Goal: Use online tool/utility: Utilize a website feature to perform a specific function

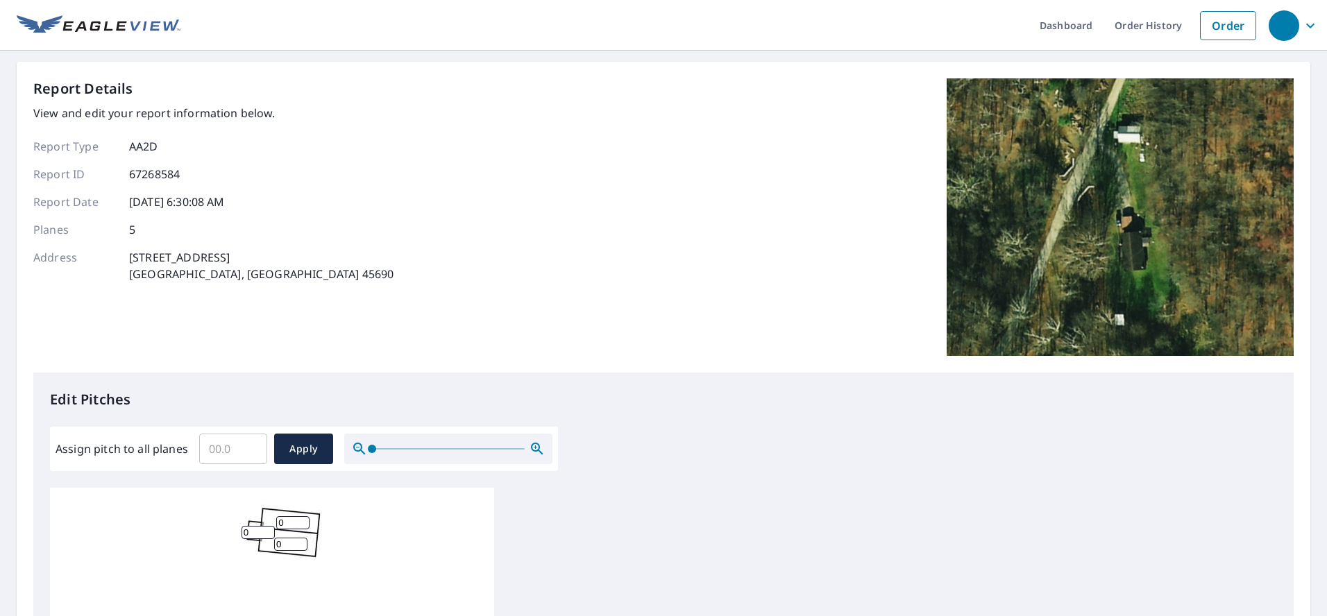
click at [295, 519] on input "0" at bounding box center [292, 522] width 33 height 13
type input "5"
click at [287, 541] on input "0" at bounding box center [290, 544] width 33 height 13
type input "5"
click at [253, 527] on input "0" at bounding box center [258, 532] width 33 height 13
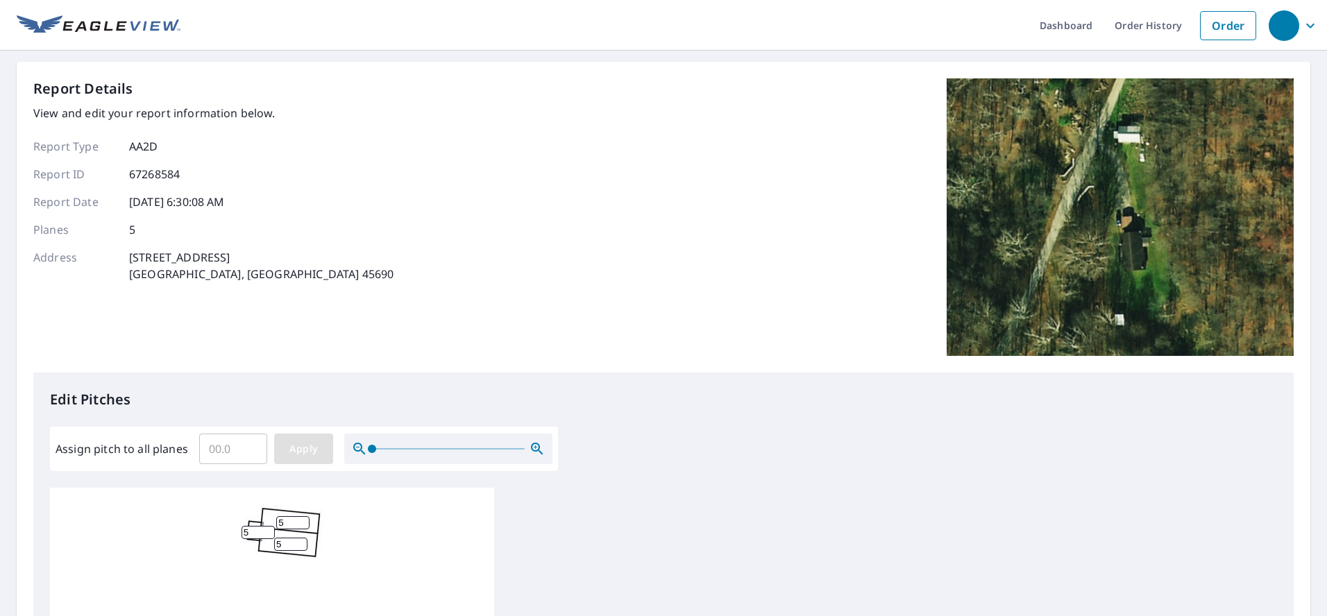
type input "5"
click at [313, 451] on span "Apply" at bounding box center [303, 449] width 37 height 17
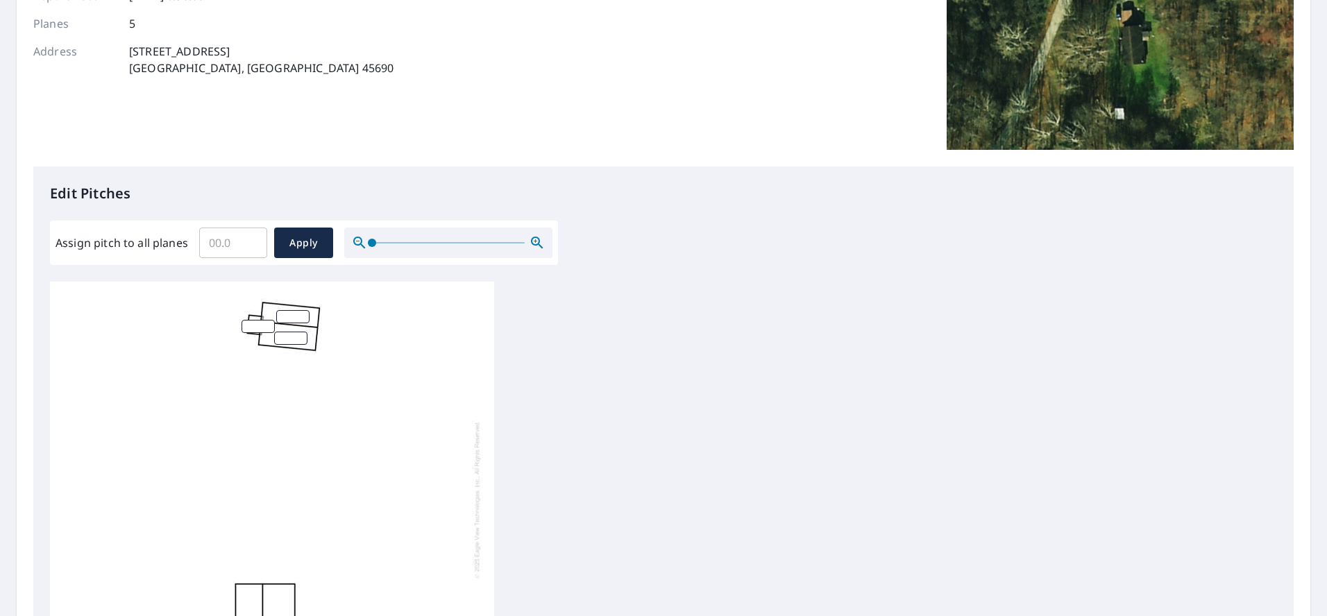
scroll to position [205, 0]
click at [241, 242] on input "Assign pitch to all planes" at bounding box center [233, 244] width 68 height 39
click at [253, 239] on input "0.1" at bounding box center [233, 244] width 68 height 39
click at [254, 235] on input "0.1" at bounding box center [233, 244] width 68 height 39
drag, startPoint x: 254, startPoint y: 235, endPoint x: 251, endPoint y: 243, distance: 8.1
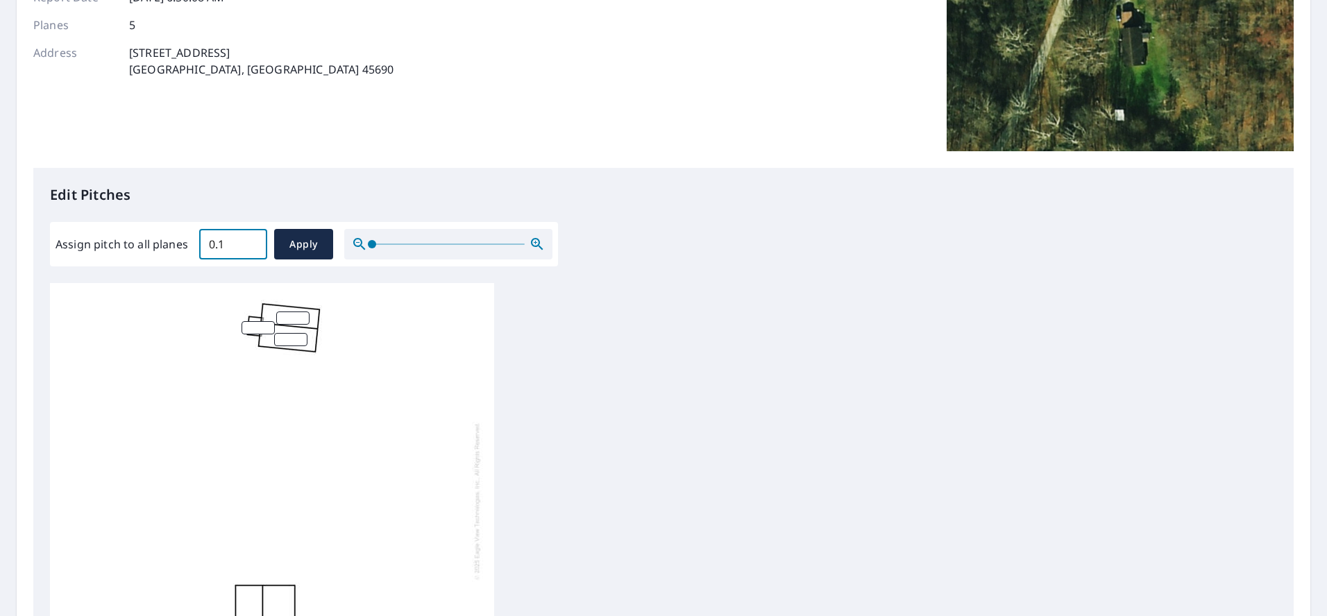
click at [254, 237] on input "0.1" at bounding box center [233, 244] width 68 height 39
click at [251, 243] on input "0.2" at bounding box center [233, 244] width 68 height 39
click at [251, 243] on input "0.3" at bounding box center [233, 244] width 68 height 39
click at [251, 243] on input "0.4" at bounding box center [233, 244] width 68 height 39
click at [251, 243] on input "0.5" at bounding box center [233, 244] width 68 height 39
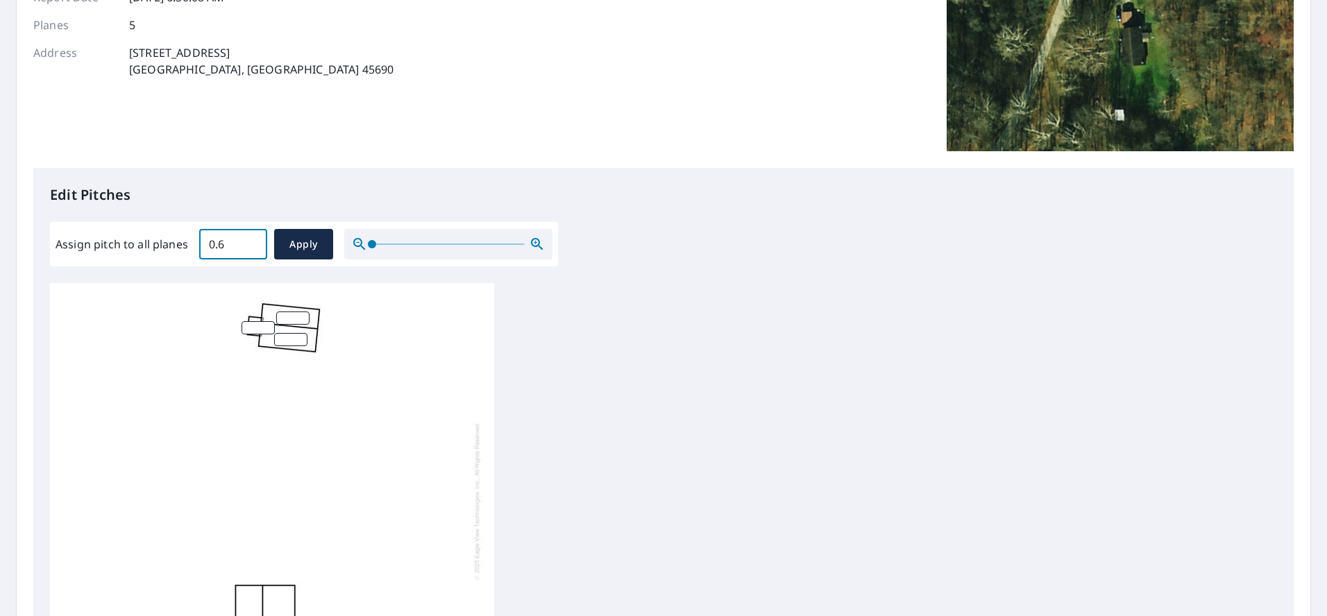
click at [251, 243] on input "0.6" at bounding box center [233, 244] width 68 height 39
click at [251, 243] on input "0.7" at bounding box center [233, 244] width 68 height 39
click at [251, 243] on input "0.8" at bounding box center [233, 244] width 68 height 39
click at [251, 243] on input "1.8" at bounding box center [233, 244] width 68 height 39
click at [251, 243] on input "1.9" at bounding box center [233, 244] width 68 height 39
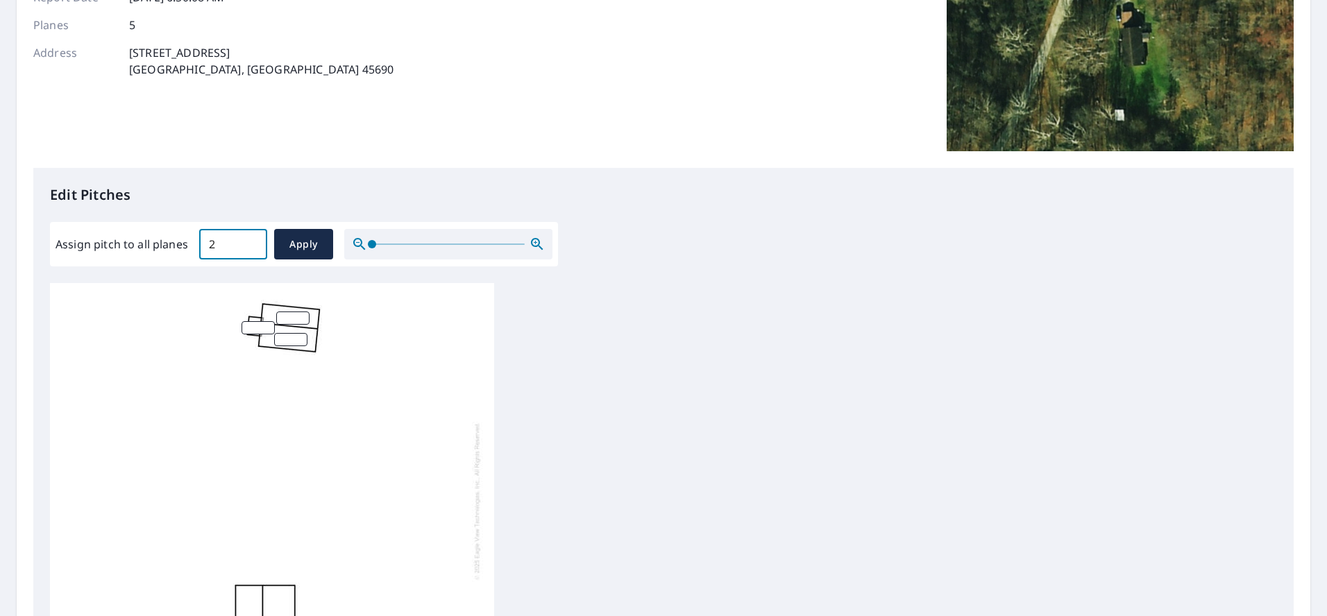
click at [251, 243] on input "2" at bounding box center [233, 244] width 68 height 39
click at [251, 243] on input "2.1" at bounding box center [233, 244] width 68 height 39
click at [251, 243] on input "2.2" at bounding box center [233, 244] width 68 height 39
click at [251, 243] on input "2.3" at bounding box center [233, 244] width 68 height 39
click at [251, 243] on input "2.4" at bounding box center [233, 244] width 68 height 39
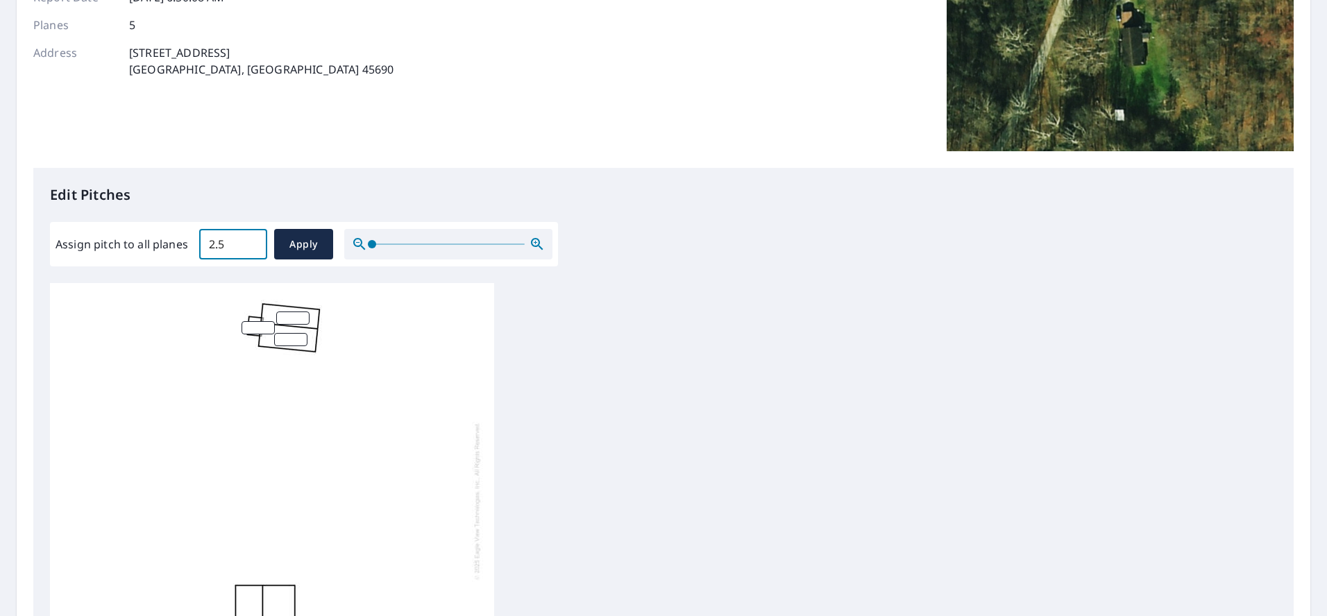
click at [251, 243] on input "2.5" at bounding box center [233, 244] width 68 height 39
click at [251, 243] on input "2.6" at bounding box center [233, 244] width 68 height 39
click at [251, 243] on input "2.7" at bounding box center [233, 244] width 68 height 39
click at [251, 243] on input "2.8" at bounding box center [233, 244] width 68 height 39
click at [251, 243] on input "2.9" at bounding box center [233, 244] width 68 height 39
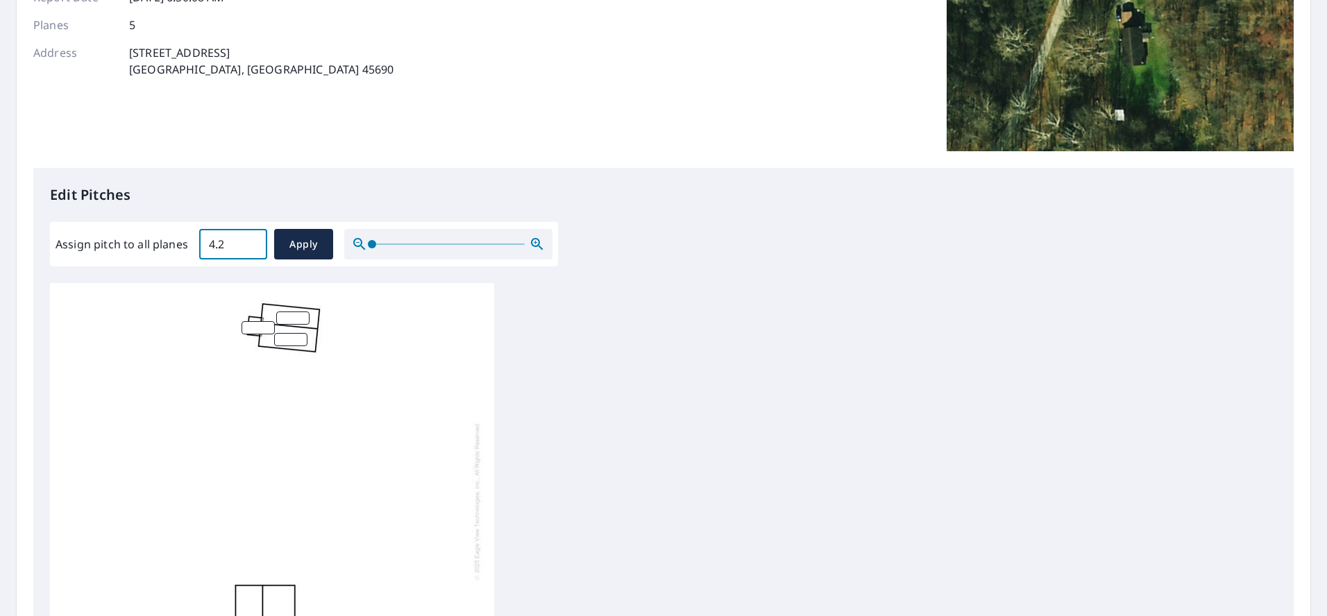
click at [251, 243] on input "4.2" at bounding box center [233, 244] width 68 height 39
click at [251, 243] on input "4.3" at bounding box center [233, 244] width 68 height 39
click at [251, 243] on input "4.4" at bounding box center [233, 244] width 68 height 39
click at [251, 243] on input "4.5" at bounding box center [233, 244] width 68 height 39
click at [251, 243] on input "4.6" at bounding box center [233, 244] width 68 height 39
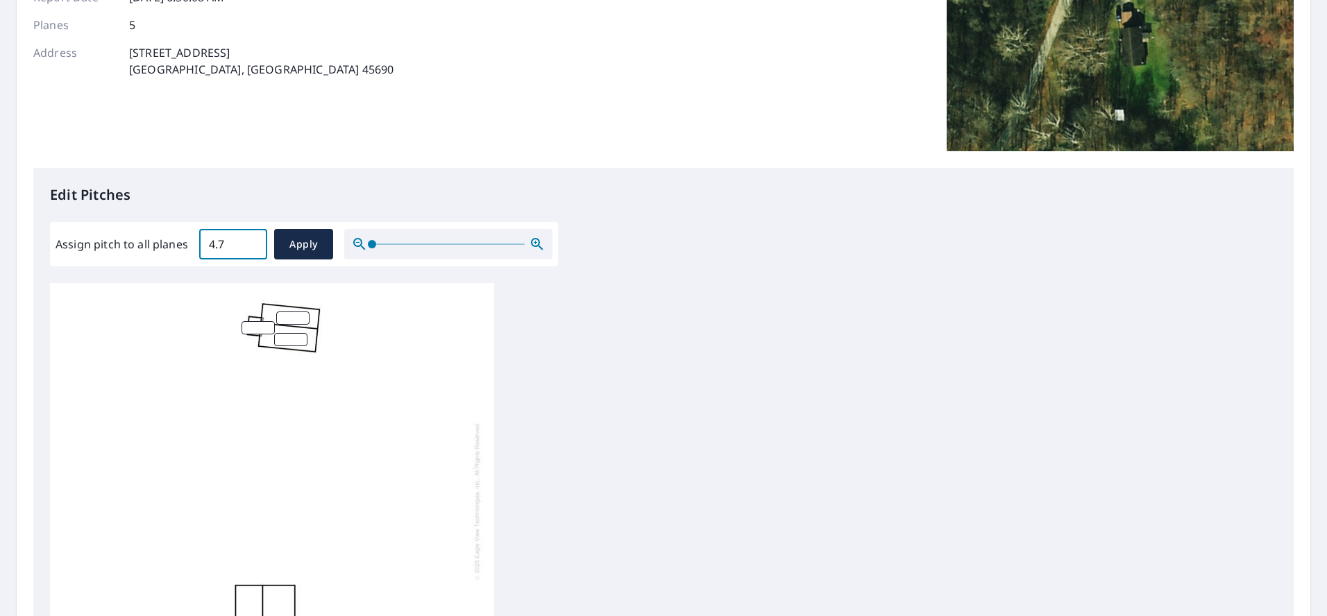
click at [251, 243] on input "4.7" at bounding box center [233, 244] width 68 height 39
click at [251, 243] on input "4.8" at bounding box center [233, 244] width 68 height 39
click at [251, 243] on input "4.9" at bounding box center [233, 244] width 68 height 39
type input "5"
click at [251, 243] on input "5" at bounding box center [233, 244] width 68 height 39
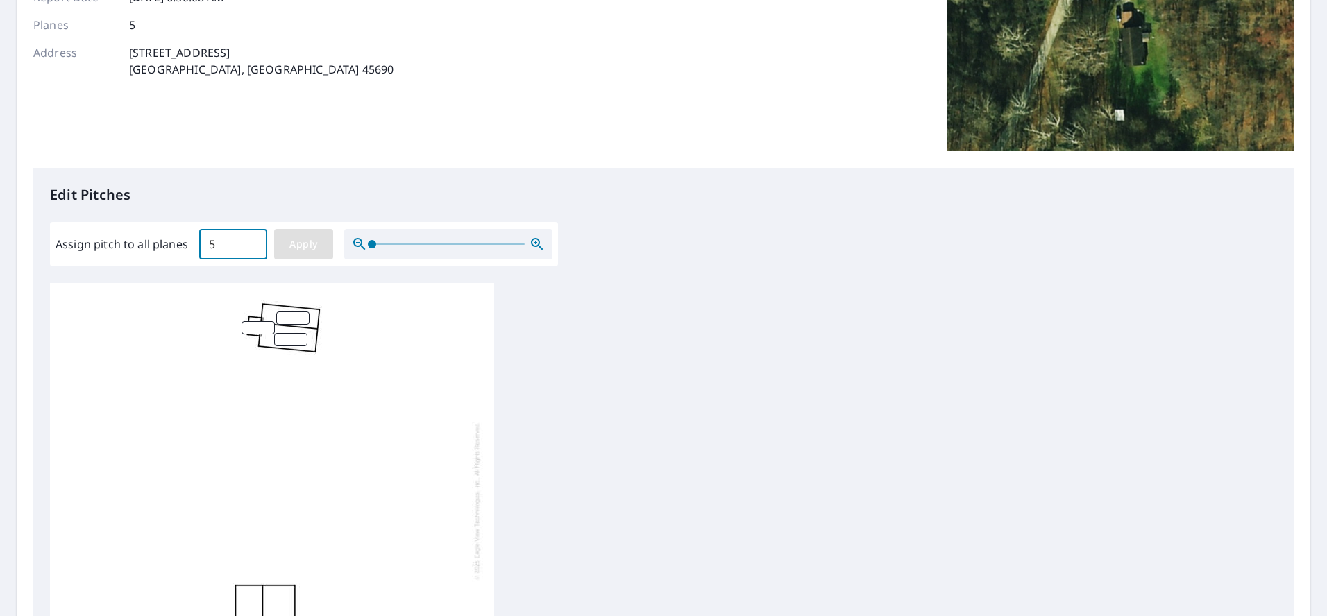
click at [288, 245] on span "Apply" at bounding box center [303, 244] width 37 height 17
type input "5"
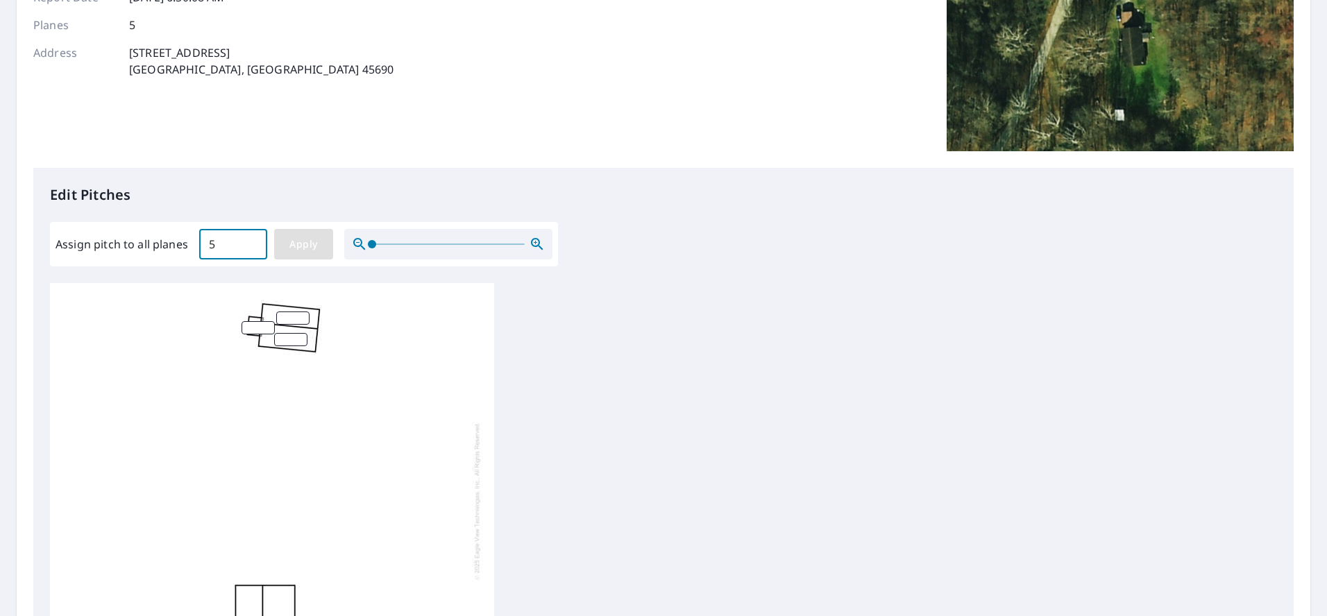
type input "5"
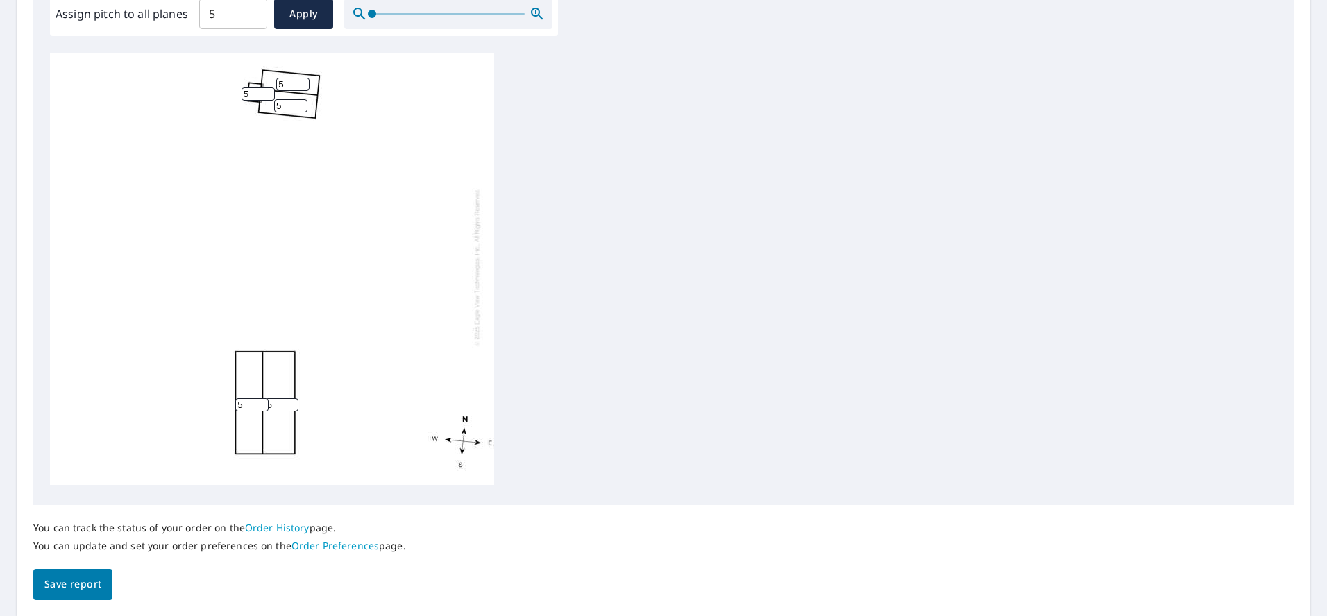
scroll to position [482, 0]
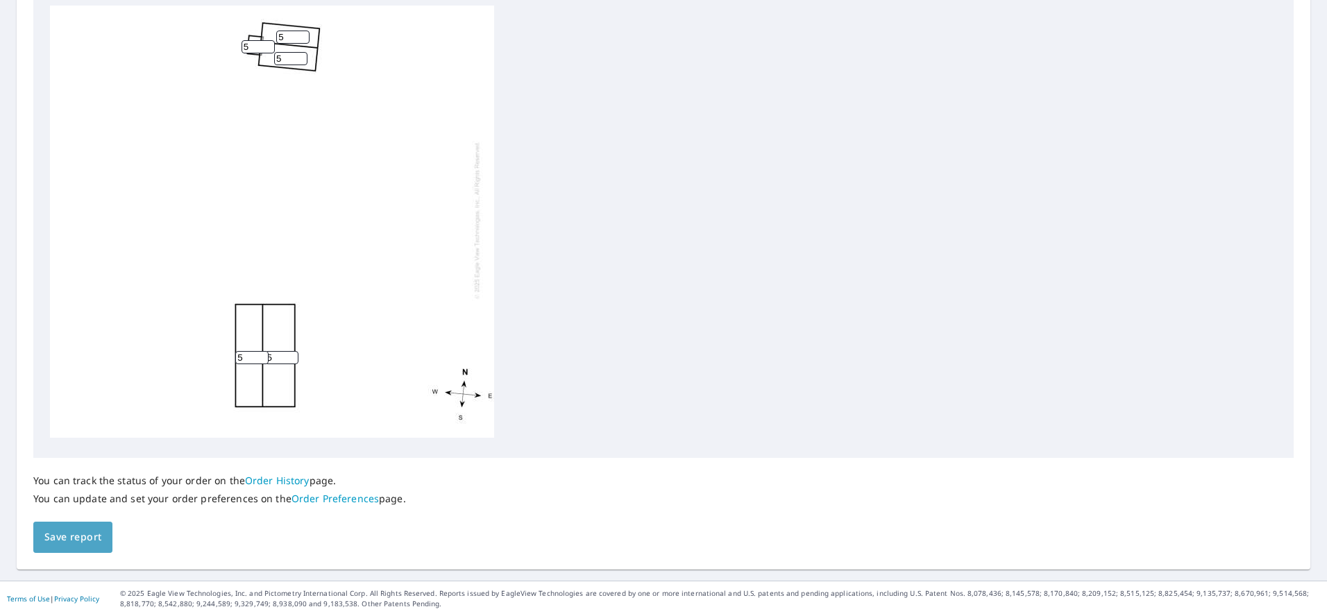
click at [87, 532] on span "Save report" at bounding box center [72, 537] width 57 height 17
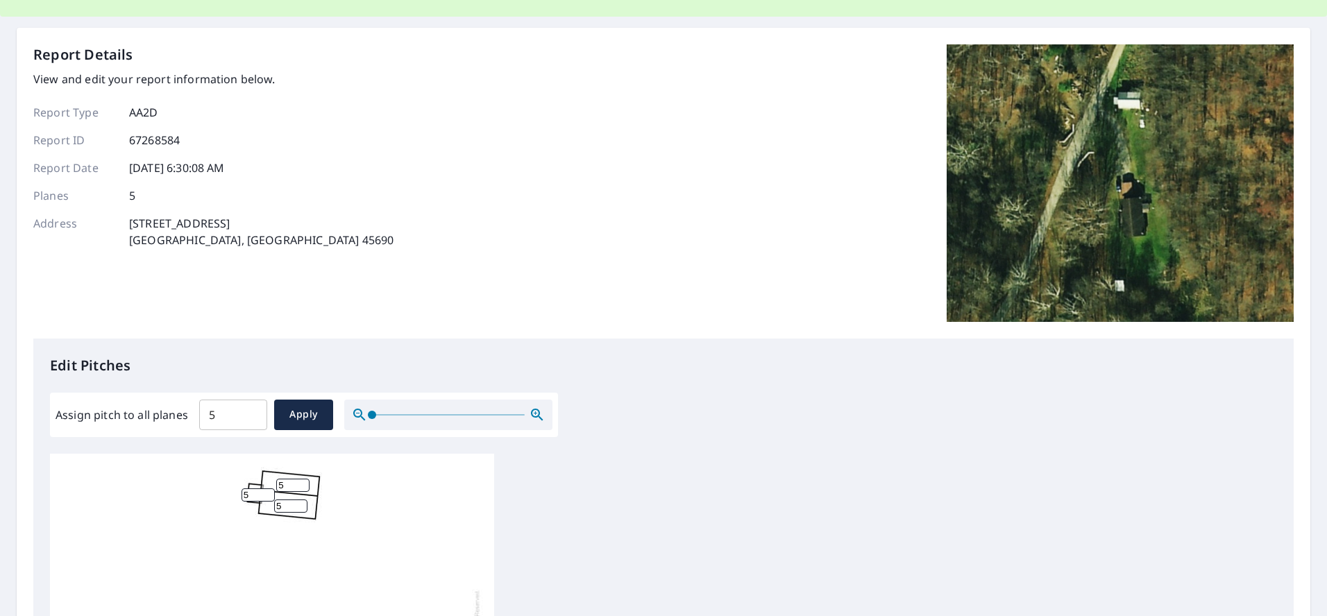
scroll to position [0, 0]
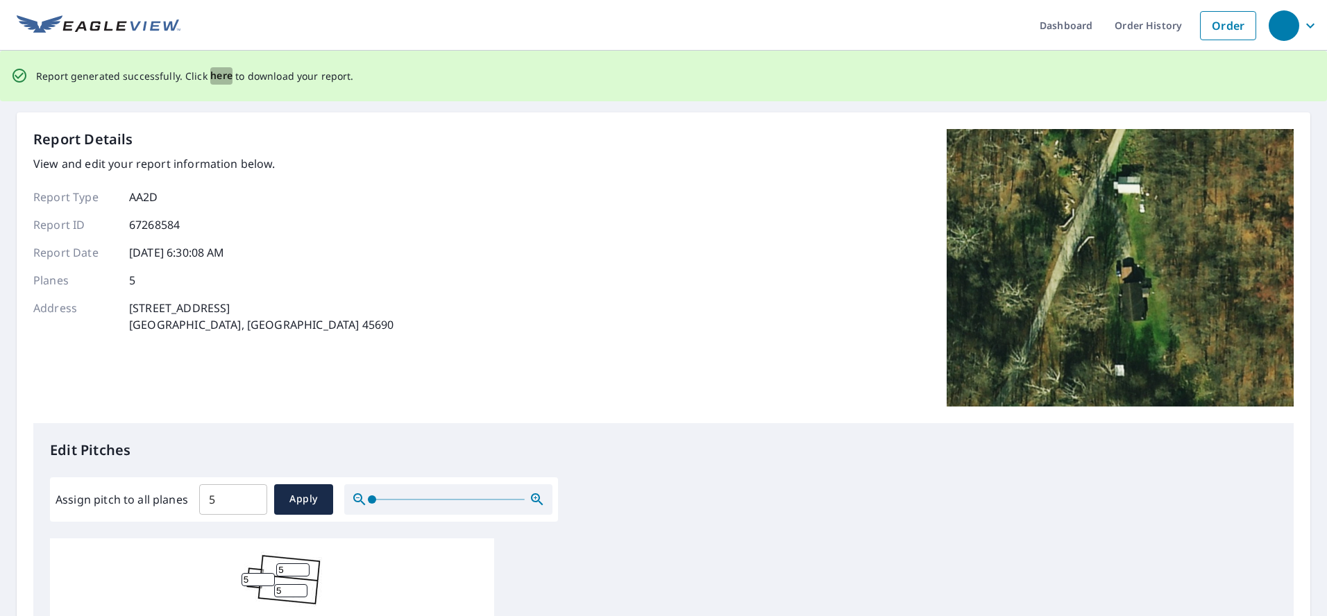
click at [225, 74] on span "here" at bounding box center [221, 75] width 23 height 17
